Goal: Task Accomplishment & Management: Use online tool/utility

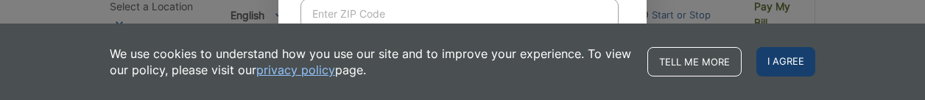
click at [782, 57] on span "I agree" at bounding box center [785, 61] width 59 height 29
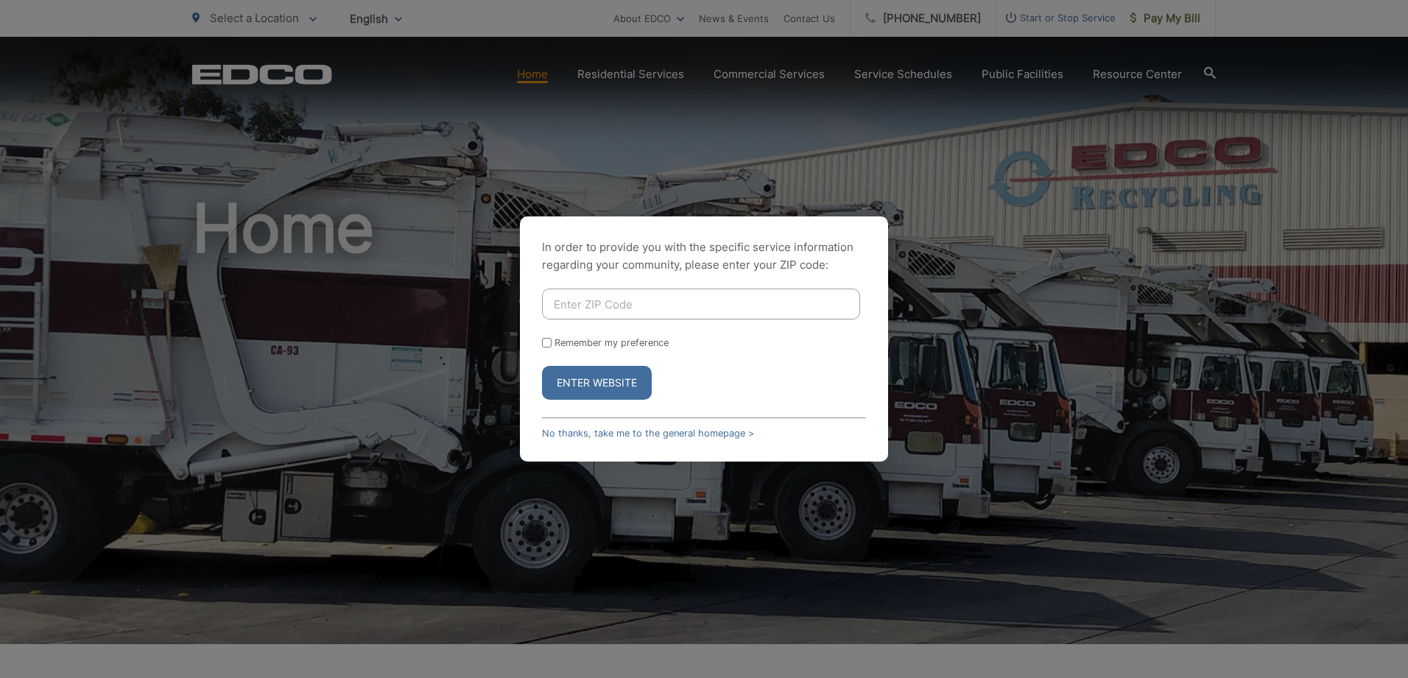
click at [608, 99] on input "Enter ZIP Code" at bounding box center [701, 304] width 318 height 31
type input "92075"
click at [546, 99] on input "Remember my preference" at bounding box center [547, 343] width 10 height 10
checkbox input "true"
click at [595, 99] on button "Enter Website" at bounding box center [597, 383] width 110 height 34
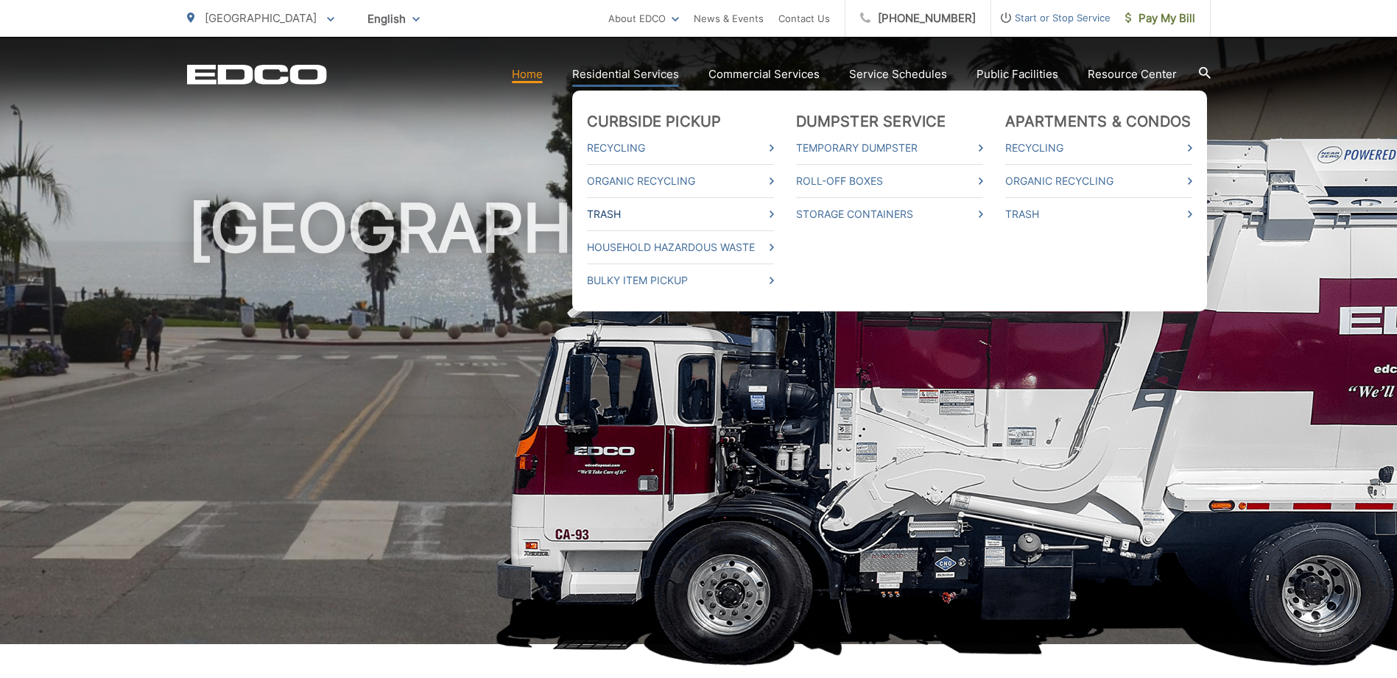
click at [774, 211] on link "Trash" at bounding box center [680, 214] width 187 height 18
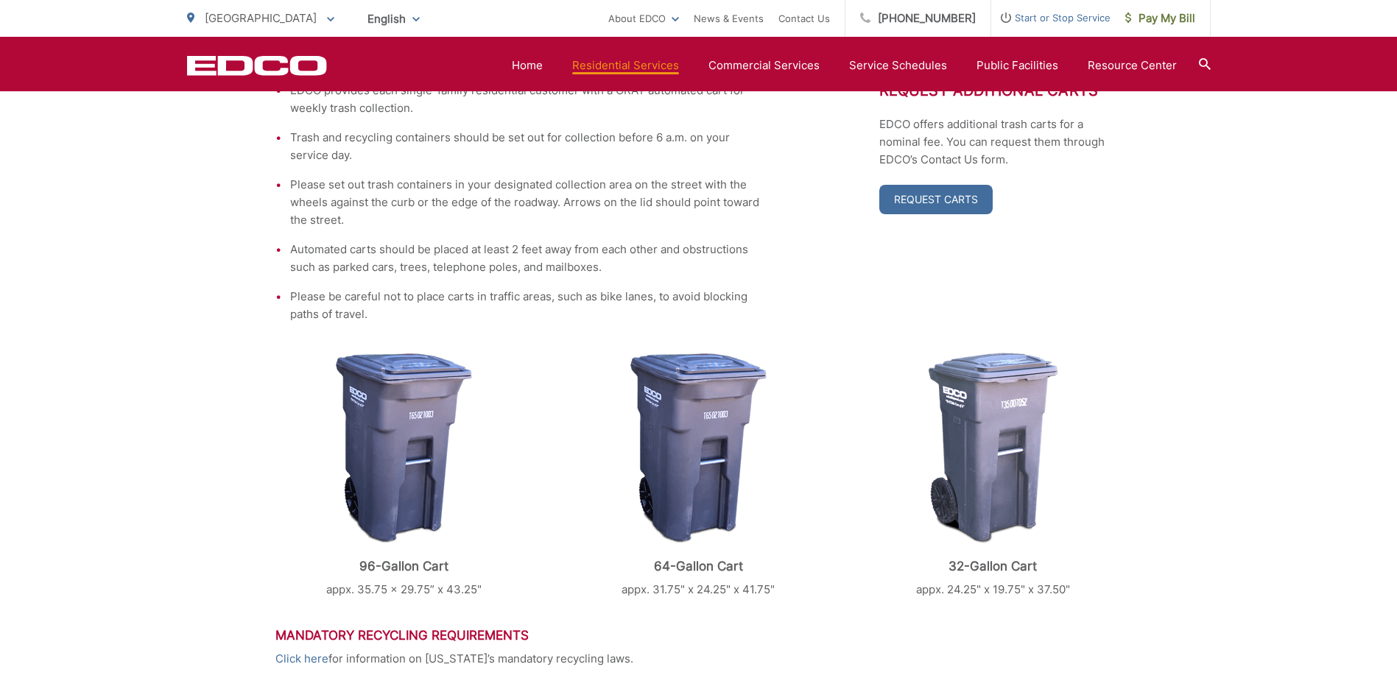
scroll to position [74, 0]
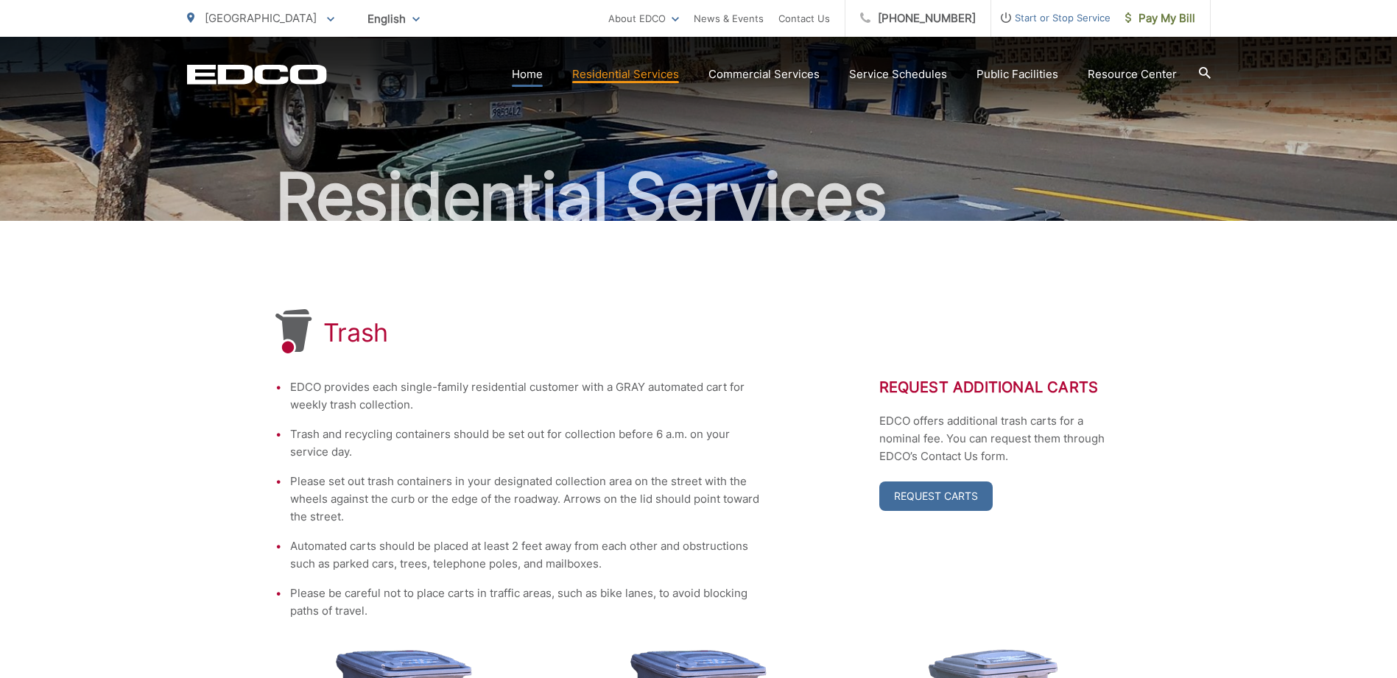
click at [535, 70] on link "Home" at bounding box center [527, 75] width 31 height 18
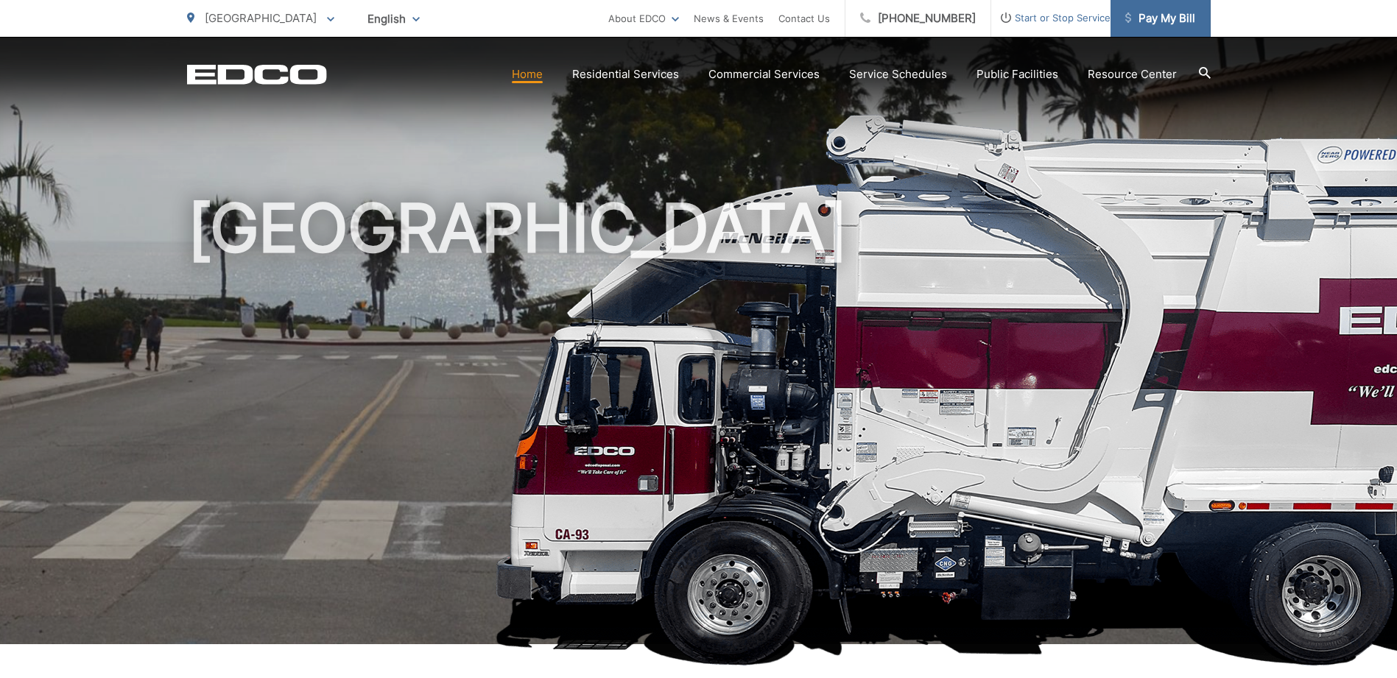
click at [1138, 12] on span "Pay My Bill" at bounding box center [1160, 19] width 70 height 18
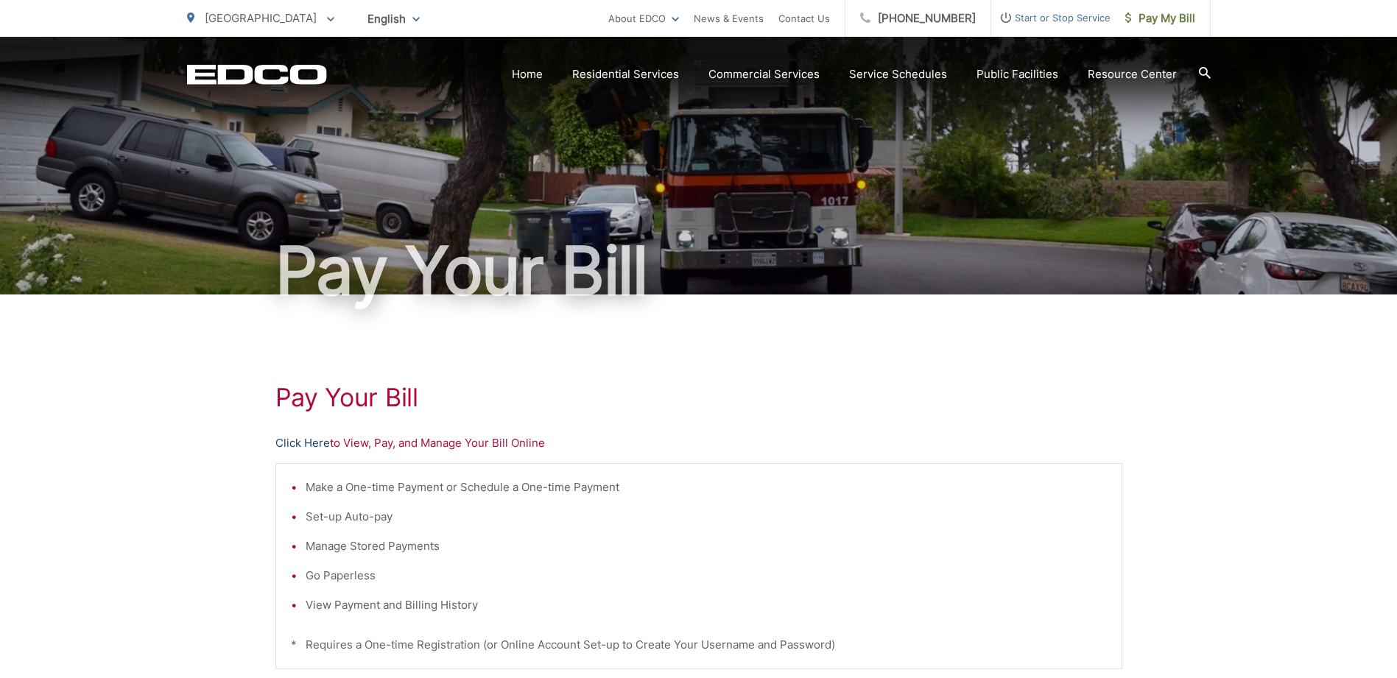
click at [315, 442] on link "Click Here" at bounding box center [302, 443] width 54 height 18
